Goal: Find specific page/section: Find specific page/section

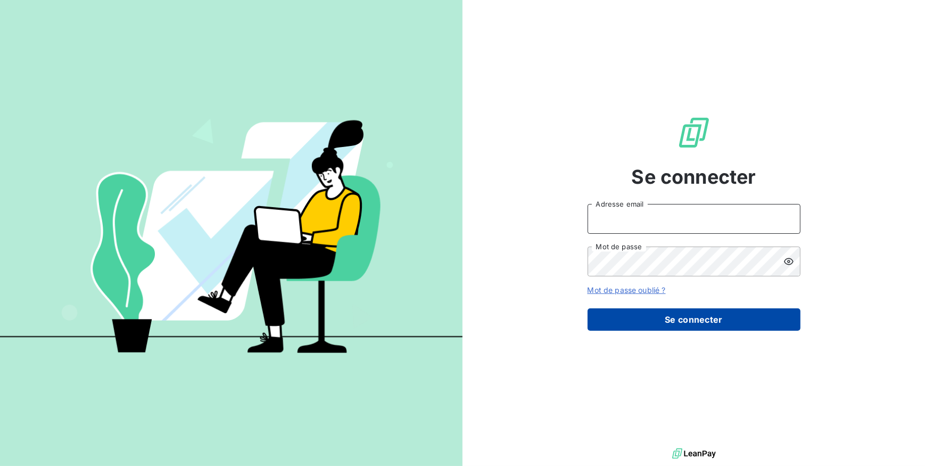
type input "[EMAIL_ADDRESS][DOMAIN_NAME]"
click at [669, 327] on button "Se connecter" at bounding box center [693, 319] width 213 height 22
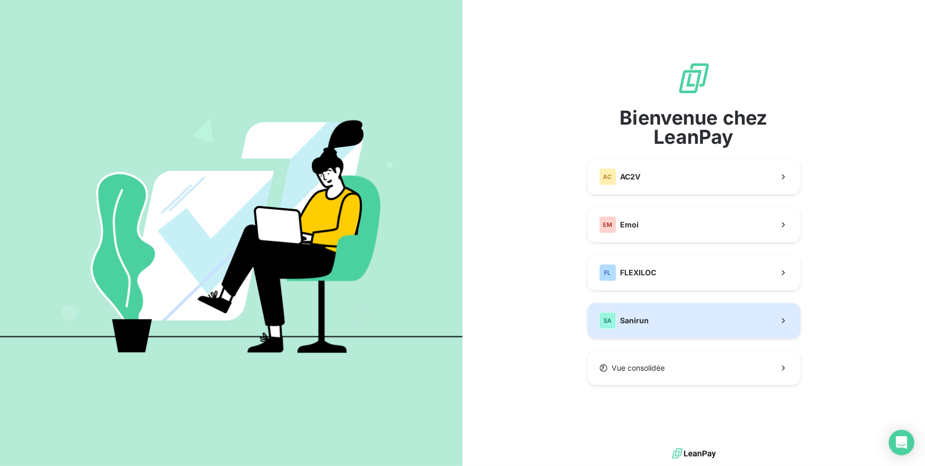
click at [726, 333] on button "SA Sanirun" at bounding box center [693, 320] width 213 height 35
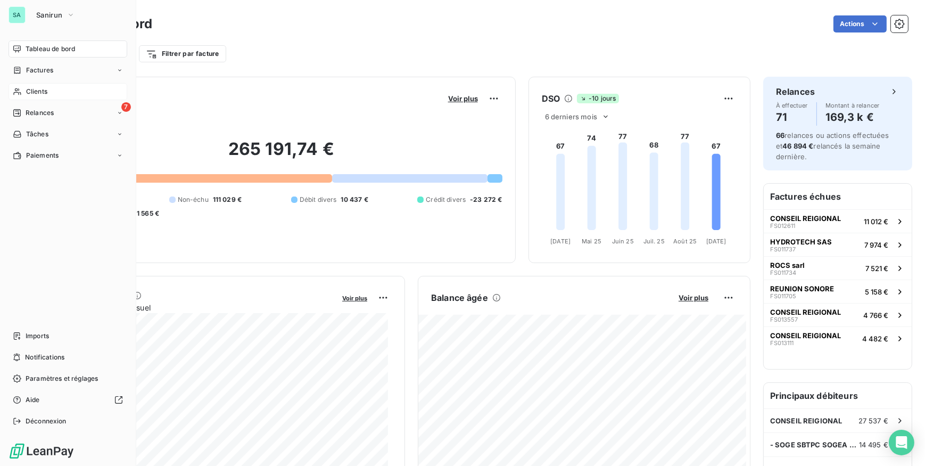
click at [19, 90] on icon at bounding box center [16, 91] width 7 height 7
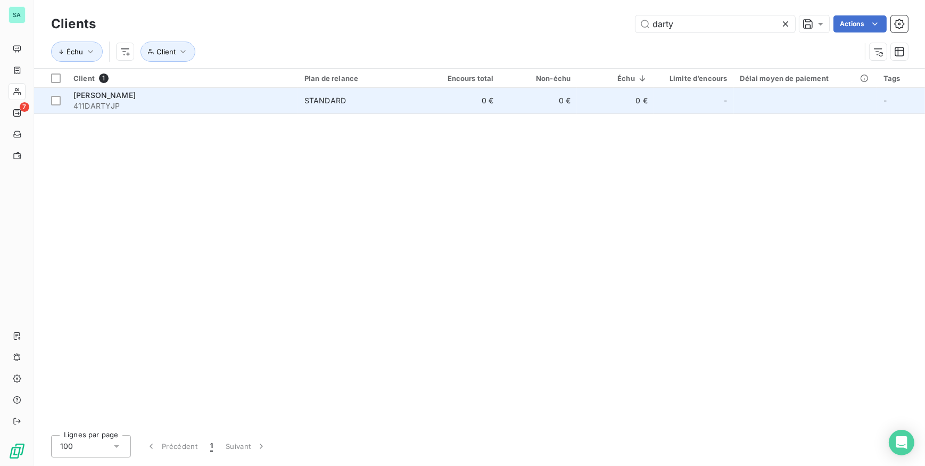
type input "darty"
click at [391, 106] on td "STANDARD" at bounding box center [360, 101] width 125 height 26
